Goal: Information Seeking & Learning: Learn about a topic

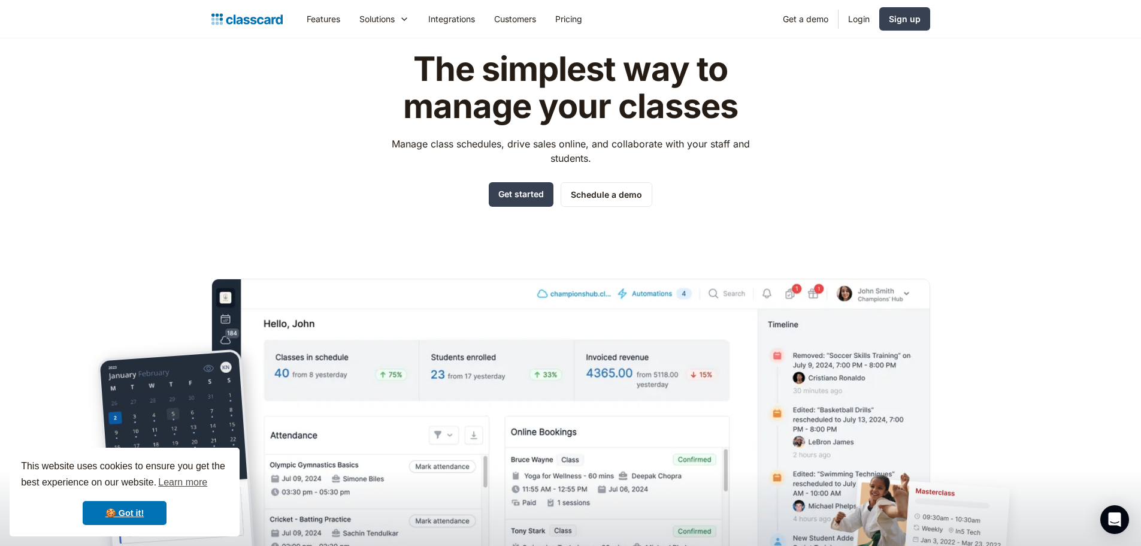
scroll to position [180, 0]
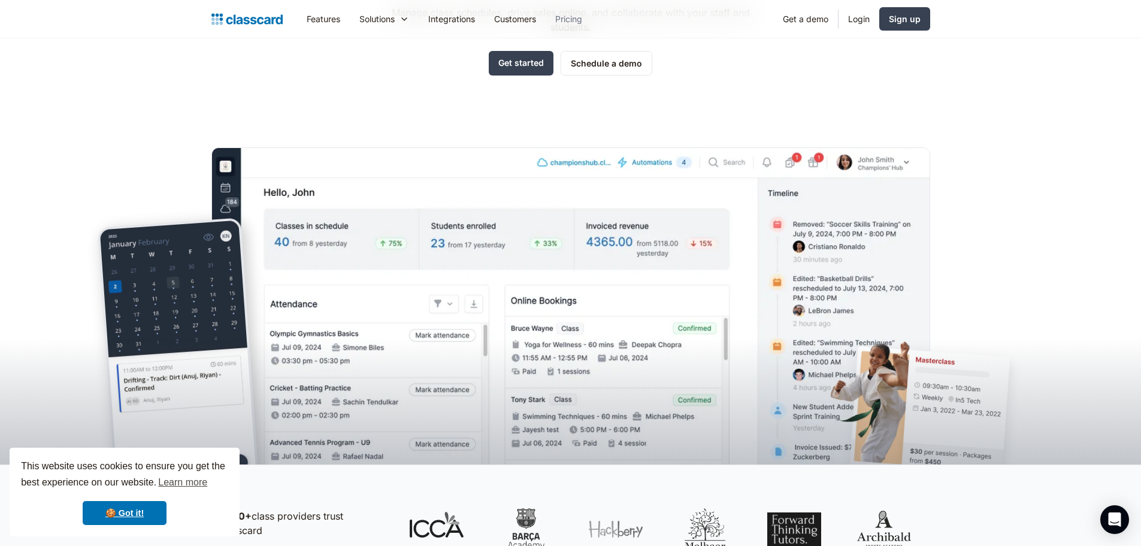
click at [584, 21] on link "Pricing" at bounding box center [569, 18] width 46 height 27
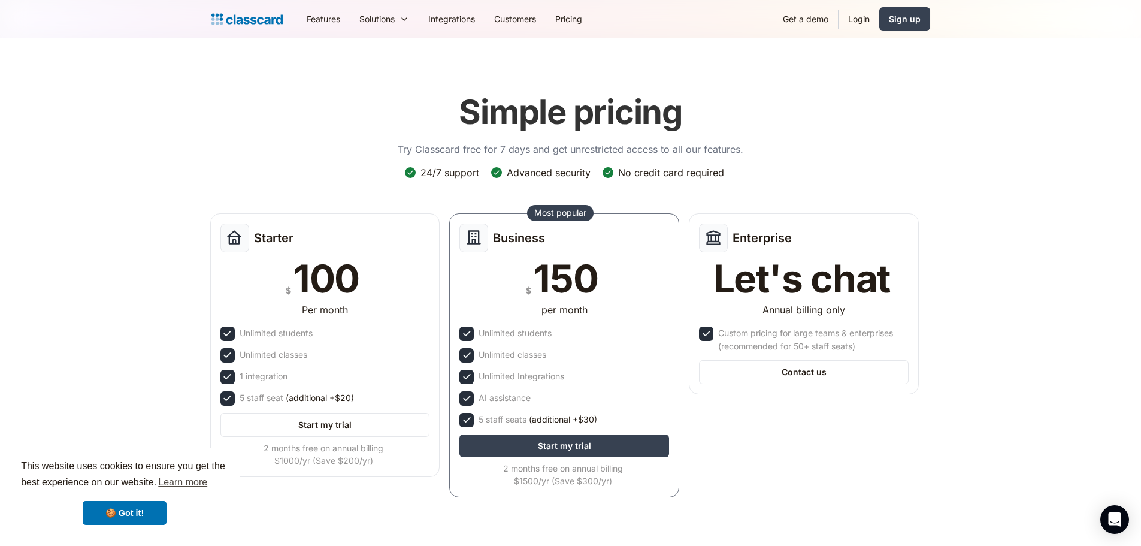
click at [250, 14] on img "home" at bounding box center [247, 19] width 71 height 17
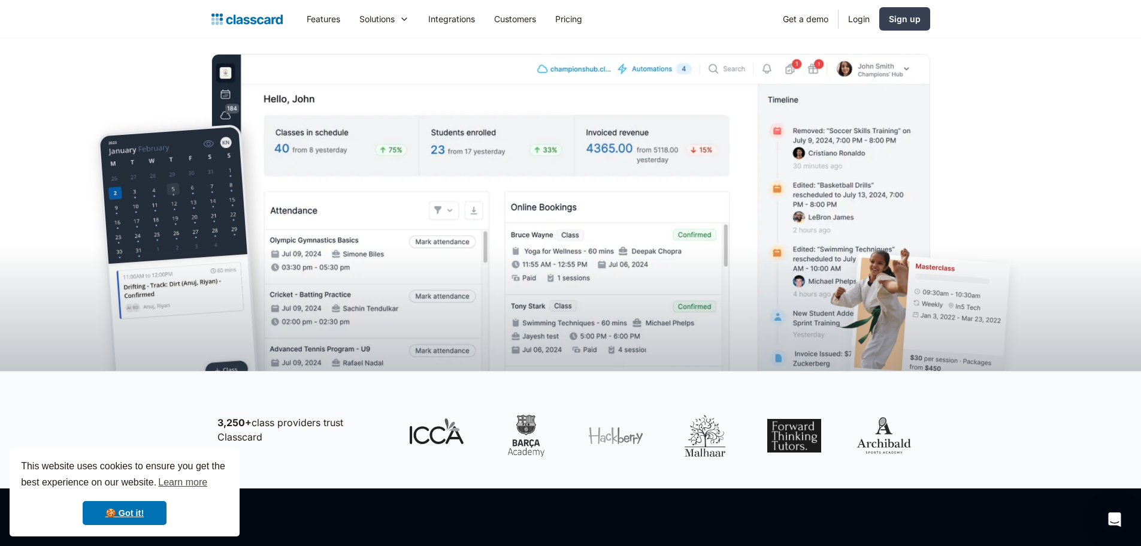
scroll to position [240, 0]
